Goal: Information Seeking & Learning: Learn about a topic

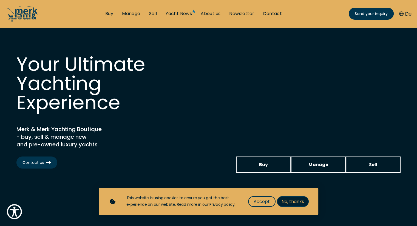
click at [290, 202] on span "No, thanks" at bounding box center [292, 201] width 22 height 7
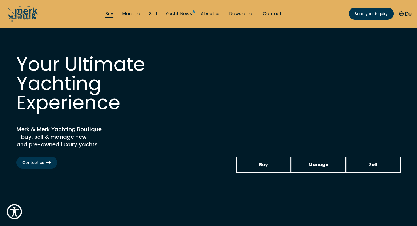
click at [106, 12] on link "Buy" at bounding box center [109, 14] width 8 height 6
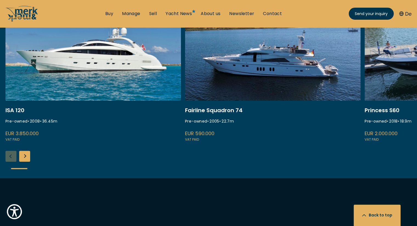
scroll to position [274, 0]
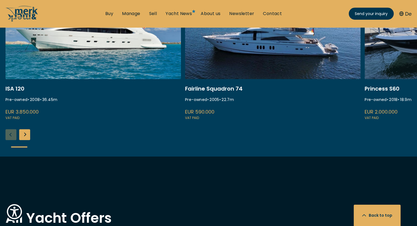
click at [26, 134] on div "Next slide" at bounding box center [24, 134] width 11 height 11
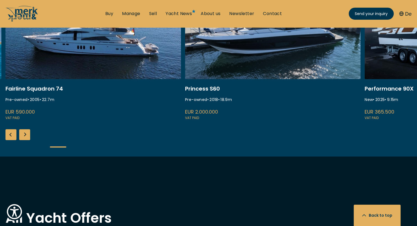
click at [26, 134] on div "Next slide" at bounding box center [24, 134] width 11 height 11
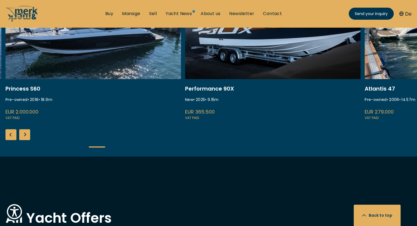
click at [26, 134] on div "Next slide" at bounding box center [24, 134] width 11 height 11
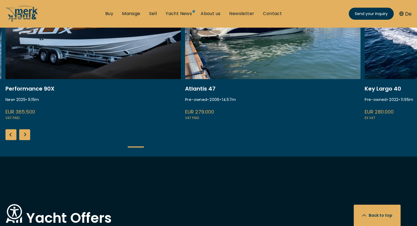
click at [26, 134] on div "Next slide" at bounding box center [24, 134] width 11 height 11
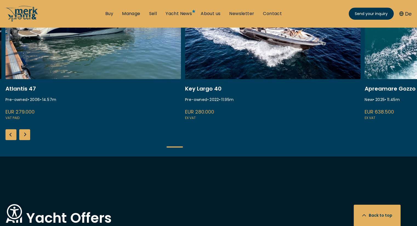
click at [26, 134] on div "Next slide" at bounding box center [24, 134] width 11 height 11
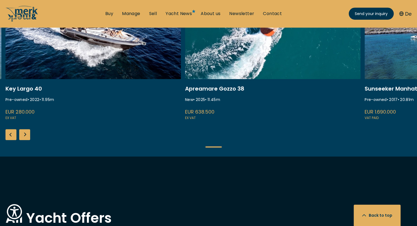
click at [26, 134] on div "Next slide" at bounding box center [24, 134] width 11 height 11
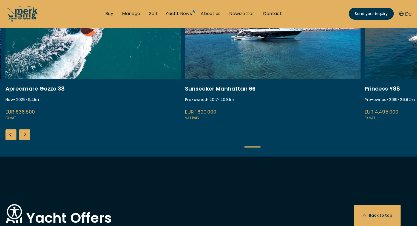
click at [26, 134] on div "Next slide" at bounding box center [24, 134] width 11 height 11
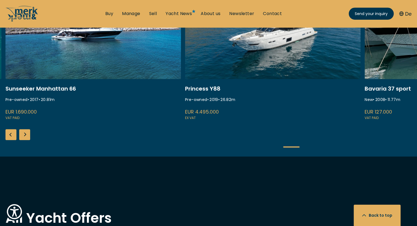
click at [26, 134] on div "Next slide" at bounding box center [24, 134] width 11 height 11
click at [25, 134] on div "Next slide" at bounding box center [24, 134] width 11 height 11
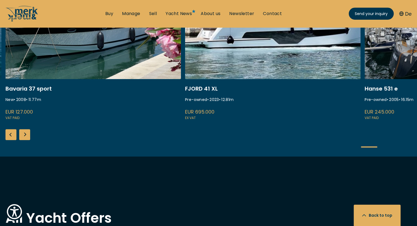
click at [25, 134] on div "Next slide" at bounding box center [24, 134] width 11 height 11
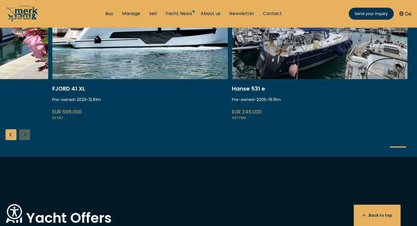
click at [25, 134] on div "ISA 120 Pre-owned • 2008 • 36.45 m EUR 3.850.000 VAT paid Fairline Squadron 74 …" at bounding box center [208, 66] width 417 height 182
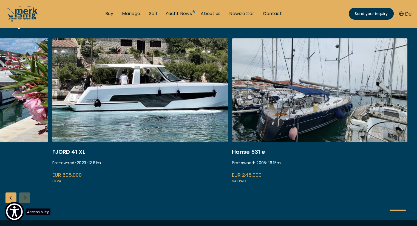
scroll to position [219, 0]
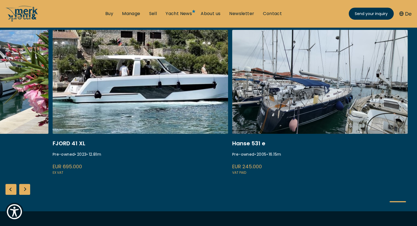
click at [12, 188] on div "Previous slide" at bounding box center [10, 189] width 11 height 11
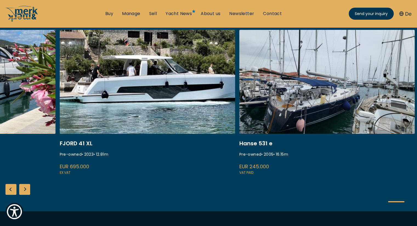
click at [11, 188] on div "Previous slide" at bounding box center [10, 189] width 11 height 11
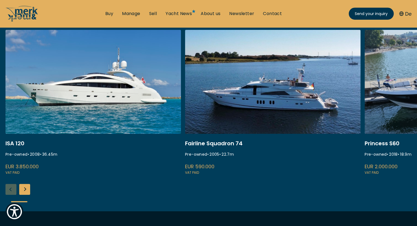
click at [23, 191] on div "Next slide" at bounding box center [24, 189] width 11 height 11
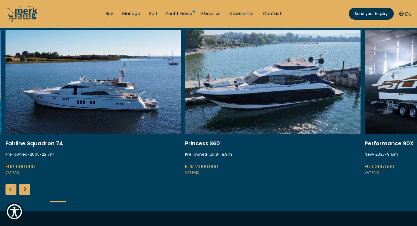
click at [23, 191] on div "Next slide" at bounding box center [24, 189] width 11 height 11
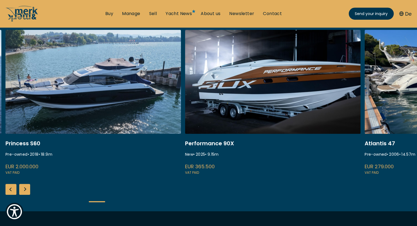
click at [23, 191] on div "Next slide" at bounding box center [24, 189] width 11 height 11
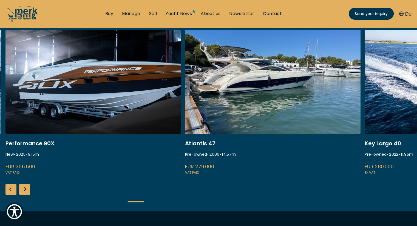
click at [23, 191] on div "Next slide" at bounding box center [24, 189] width 11 height 11
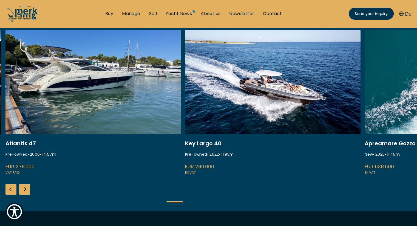
click at [23, 191] on div "Next slide" at bounding box center [24, 189] width 11 height 11
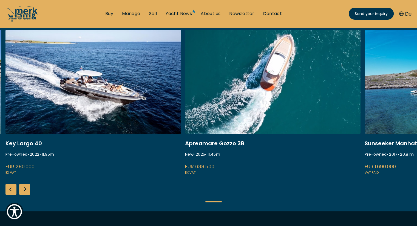
click at [23, 191] on div "Next slide" at bounding box center [24, 189] width 11 height 11
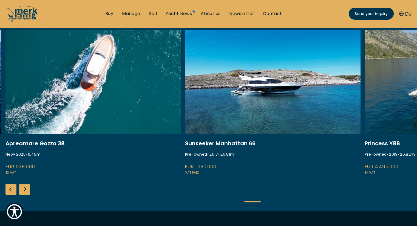
click at [23, 191] on div "Next slide" at bounding box center [24, 189] width 11 height 11
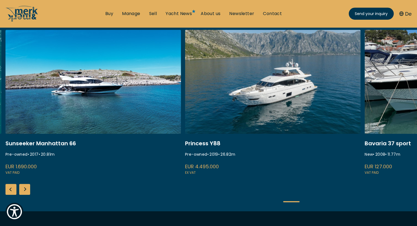
click at [23, 191] on div "Next slide" at bounding box center [24, 189] width 11 height 11
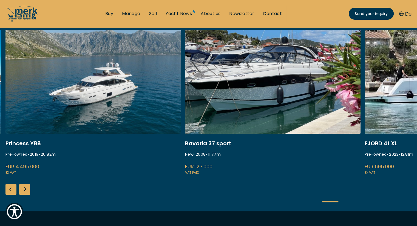
click at [23, 191] on div "Next slide" at bounding box center [24, 189] width 11 height 11
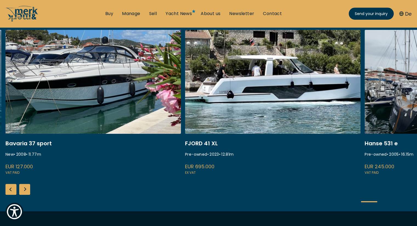
click at [23, 191] on div "Next slide" at bounding box center [24, 189] width 11 height 11
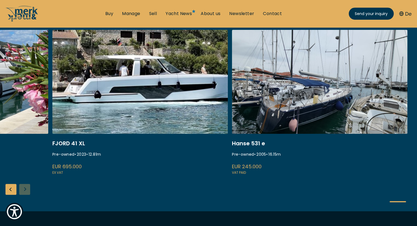
click at [23, 191] on div "ISA 120 Pre-owned • 2008 • 36.45 m EUR 3.850.000 VAT paid Fairline Squadron 74 …" at bounding box center [208, 121] width 417 height 182
click at [127, 15] on link "Manage" at bounding box center [131, 14] width 18 height 6
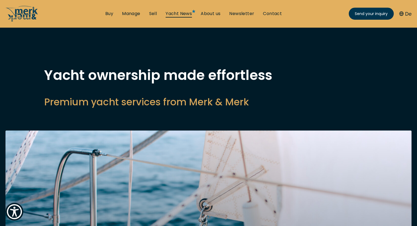
click at [184, 12] on link "Yacht News" at bounding box center [179, 14] width 26 height 6
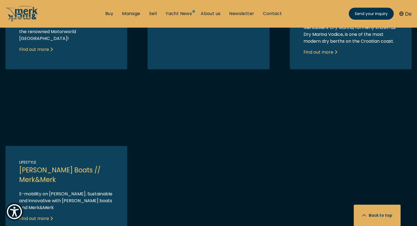
scroll to position [493, 0]
